Goal: Navigation & Orientation: Find specific page/section

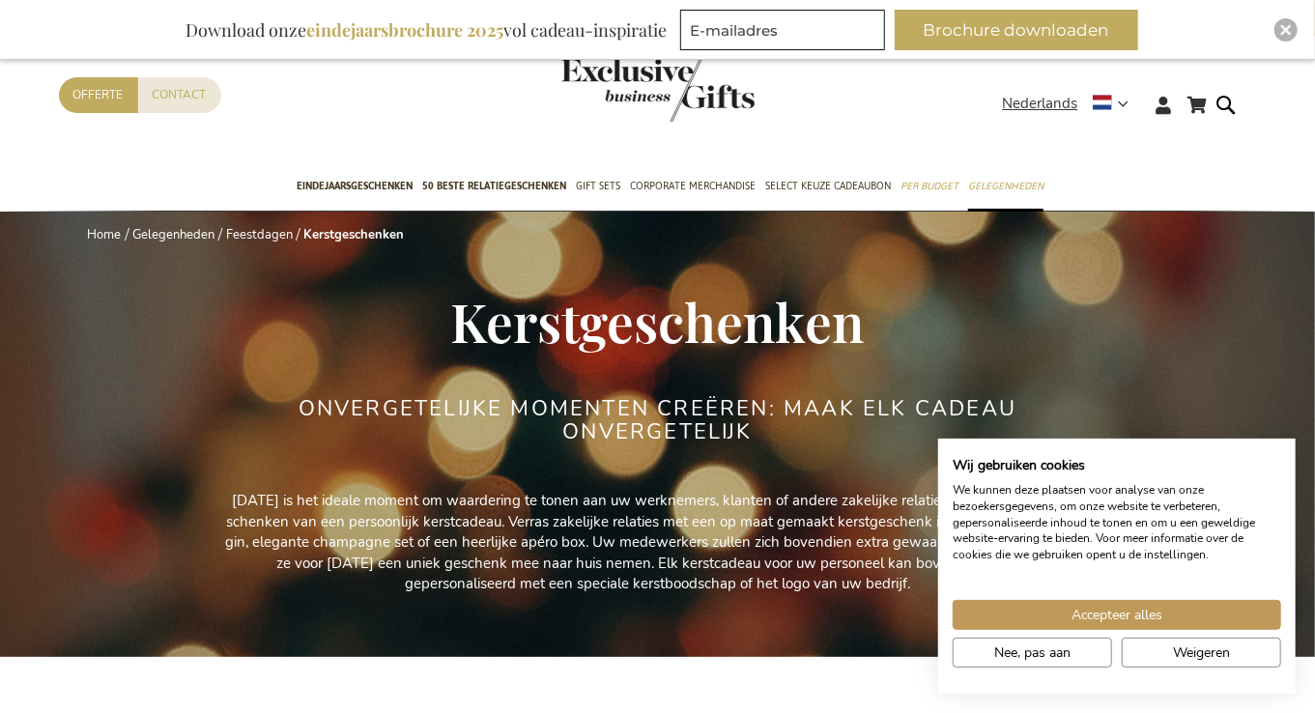
click at [606, 416] on h2 "ONVERGETELIJKE MOMENTEN CREËREN: MAAK ELK CADEAU ONVERGETELIJK" at bounding box center [658, 420] width 725 height 46
click at [1122, 96] on strong "Nederlands" at bounding box center [1065, 104] width 124 height 22
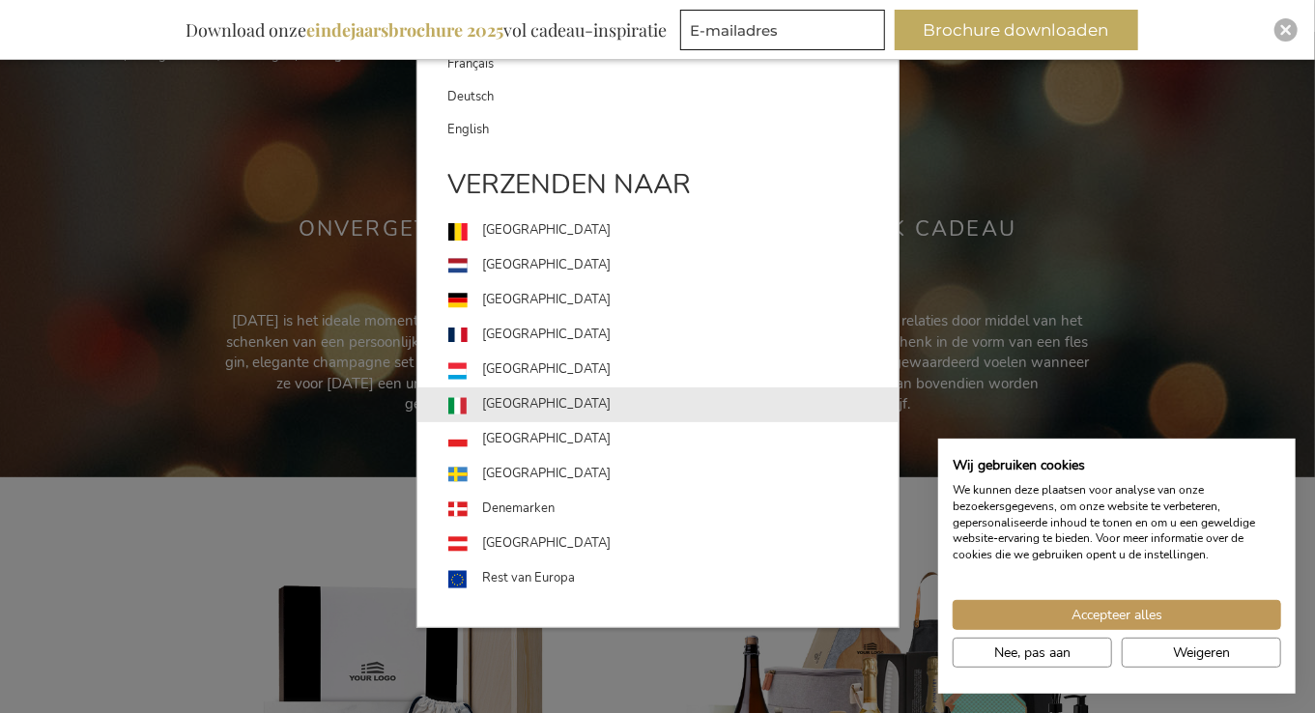
scroll to position [193, 0]
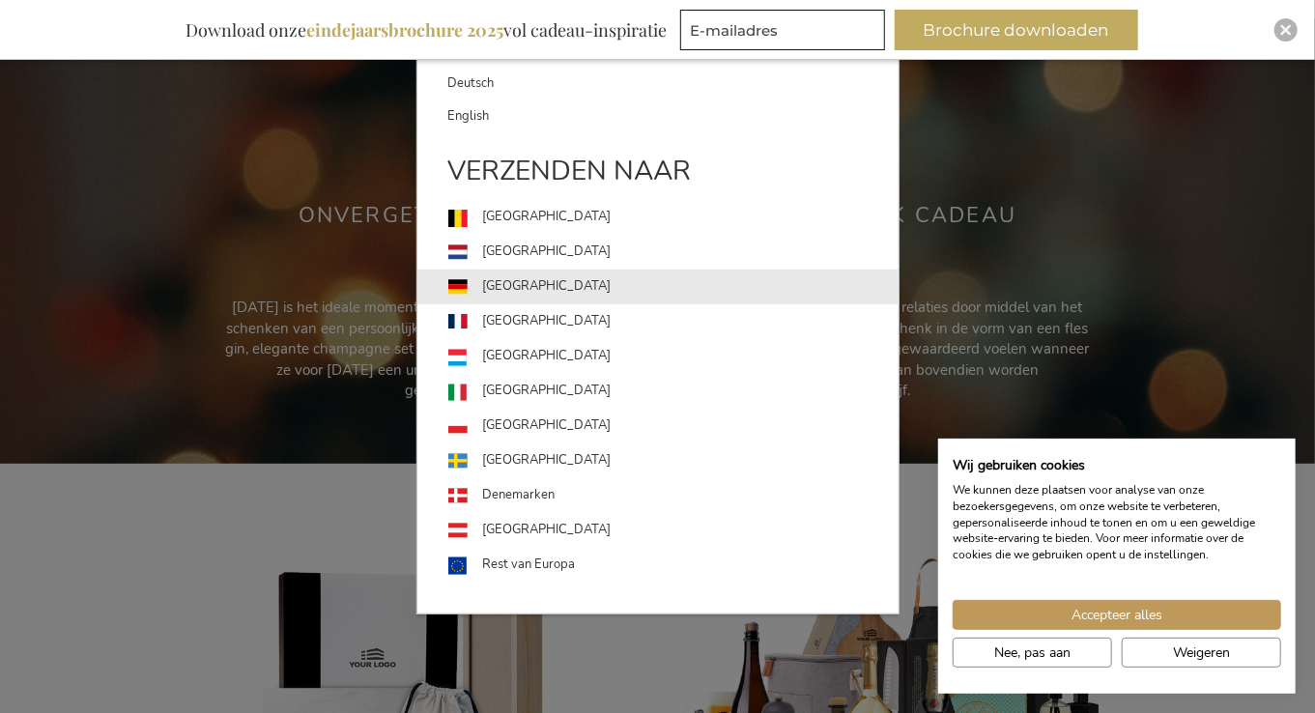
click at [556, 289] on link "[GEOGRAPHIC_DATA]" at bounding box center [673, 287] width 450 height 35
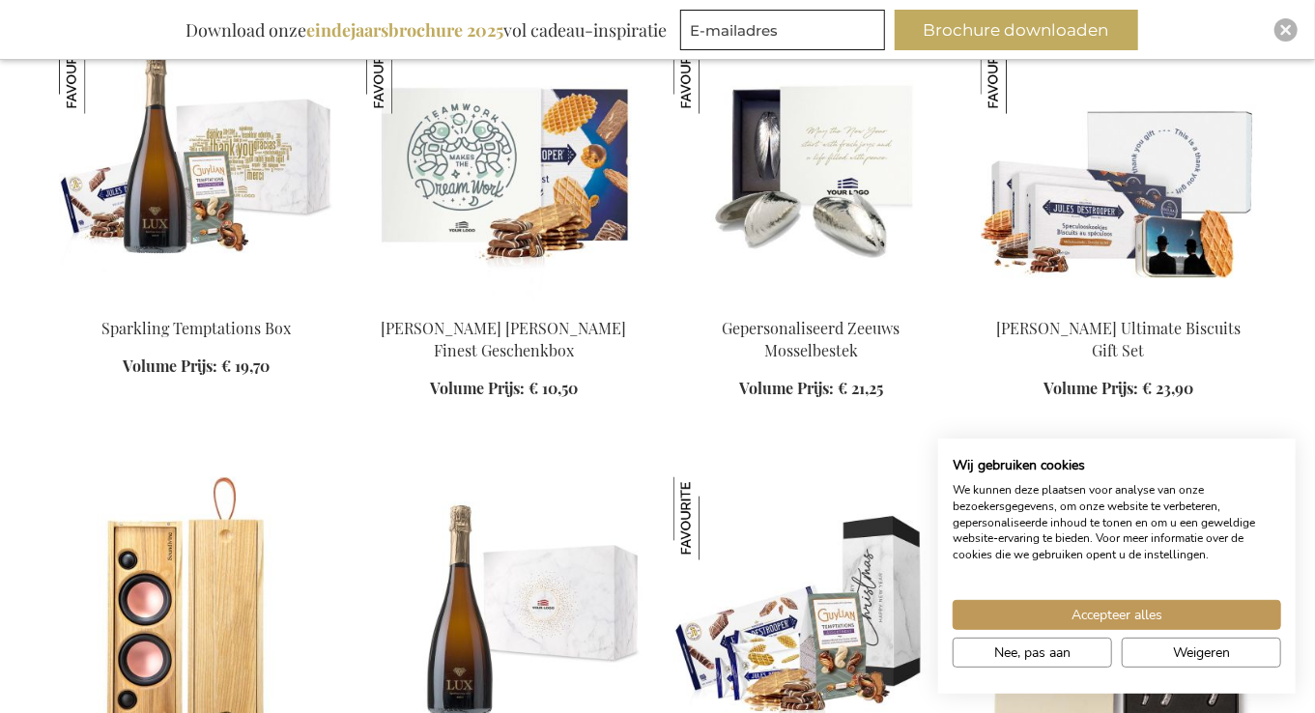
scroll to position [1371, 0]
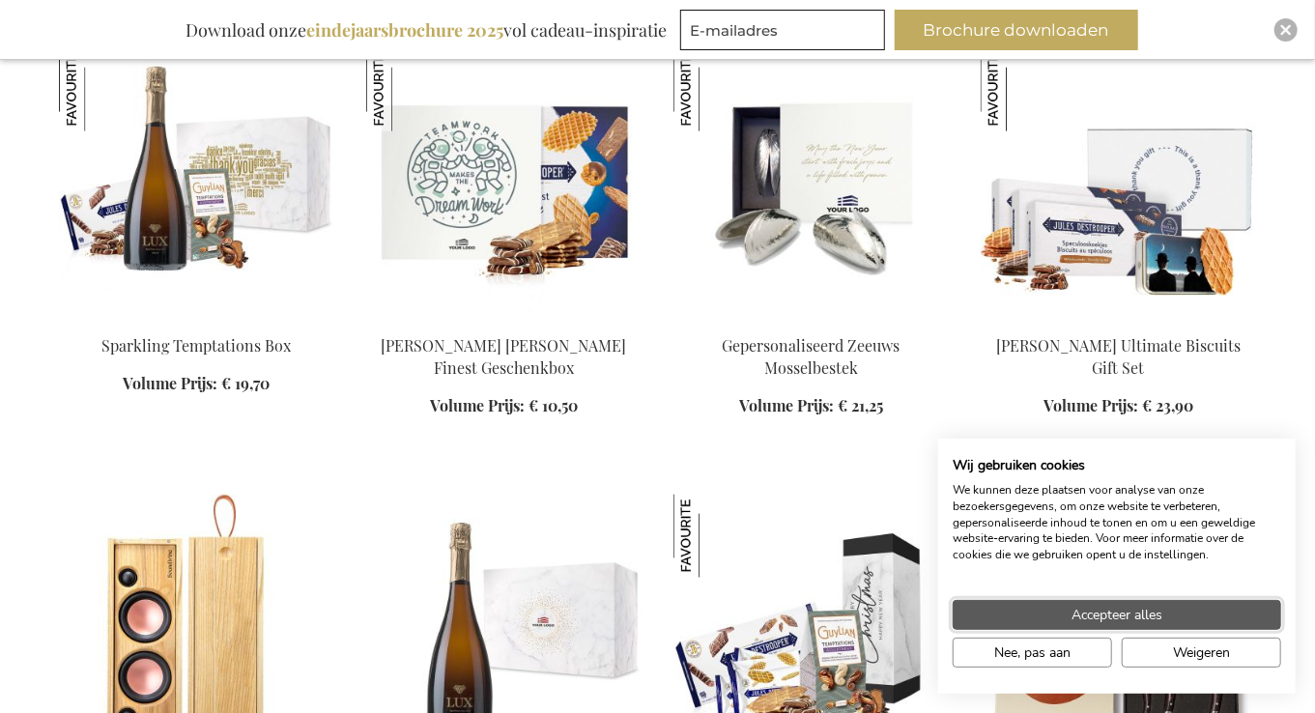
click at [1110, 607] on span "Accepteer alles" at bounding box center [1116, 615] width 91 height 20
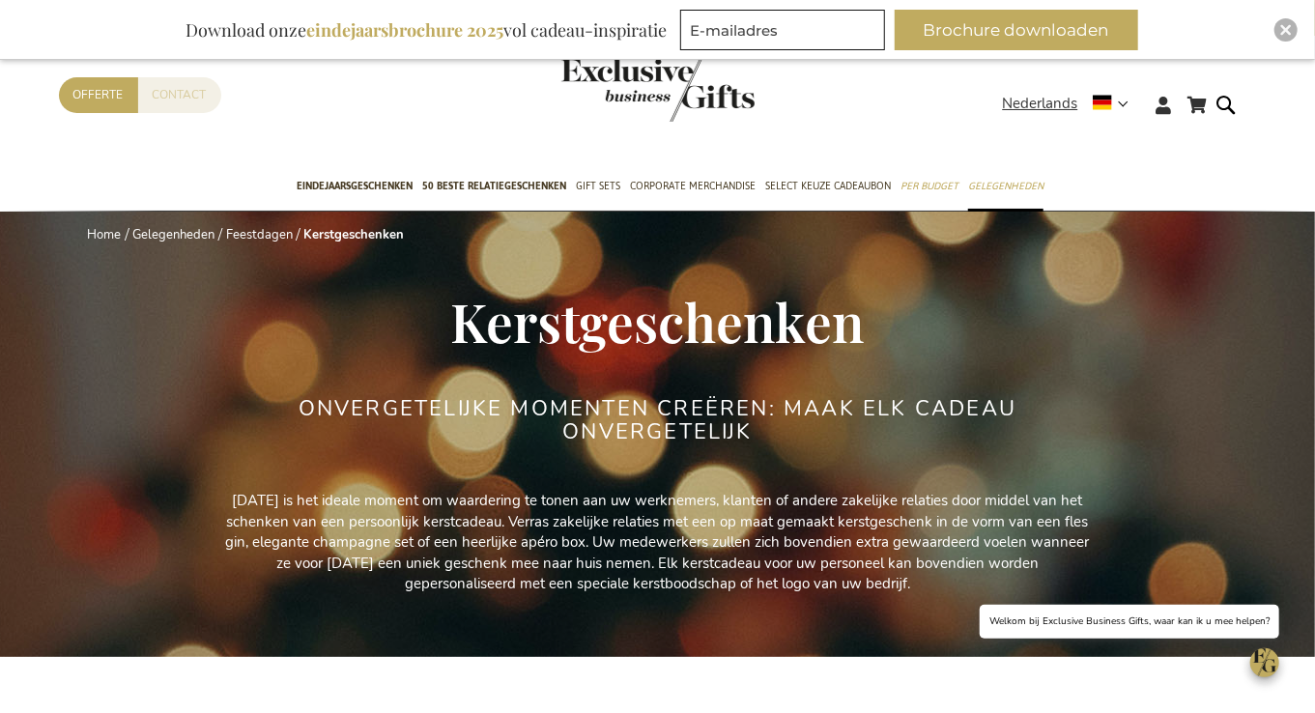
click at [173, 97] on link "Contact" at bounding box center [179, 95] width 83 height 36
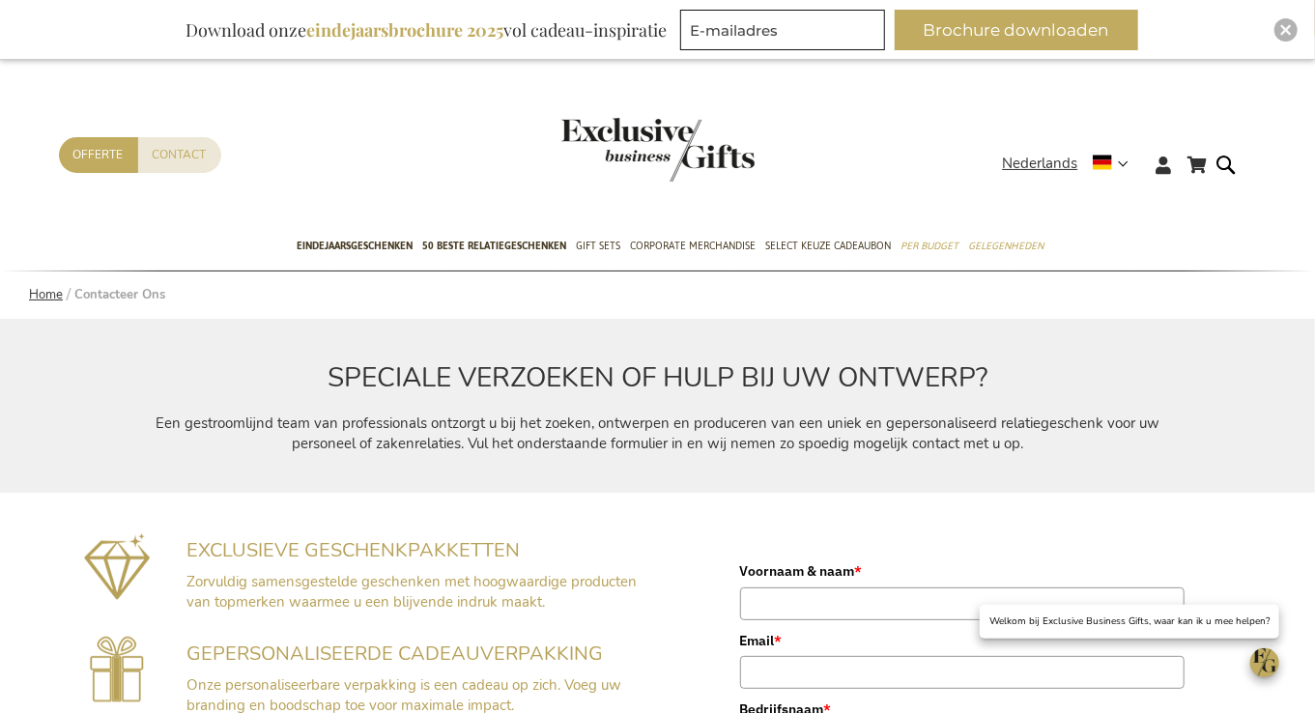
click at [37, 292] on link "Home" at bounding box center [46, 294] width 34 height 17
